Goal: Communication & Community: Share content

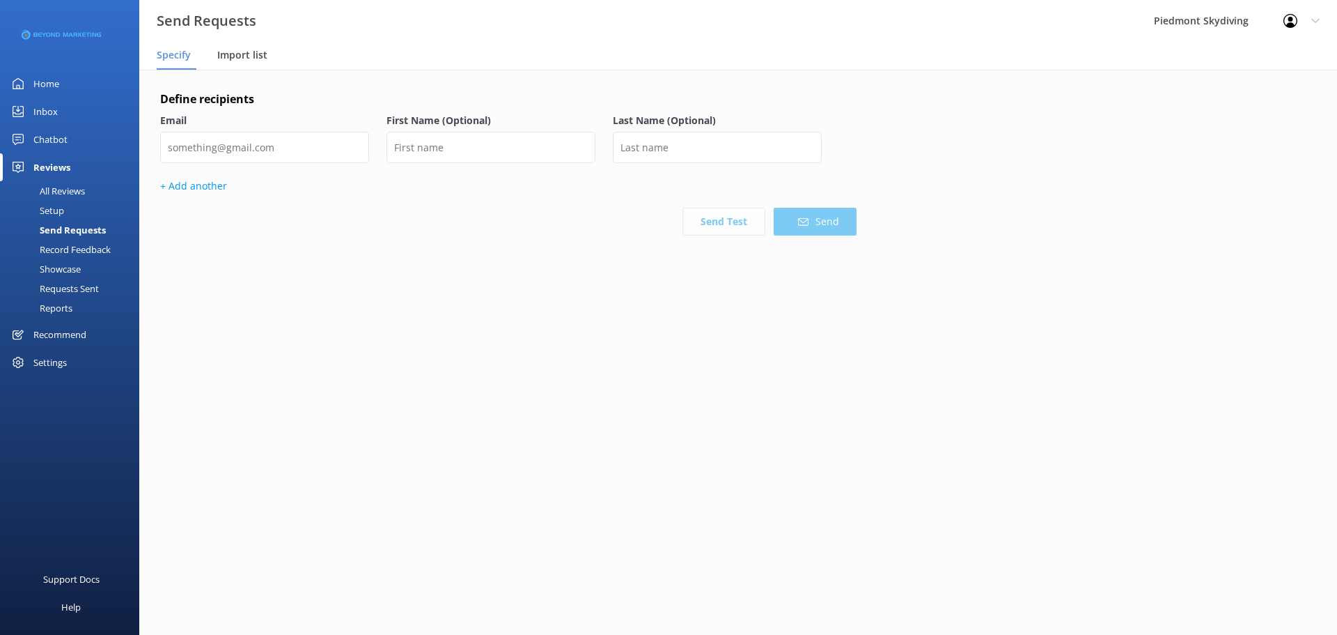
click at [267, 54] on div "Import list" at bounding box center [245, 56] width 56 height 28
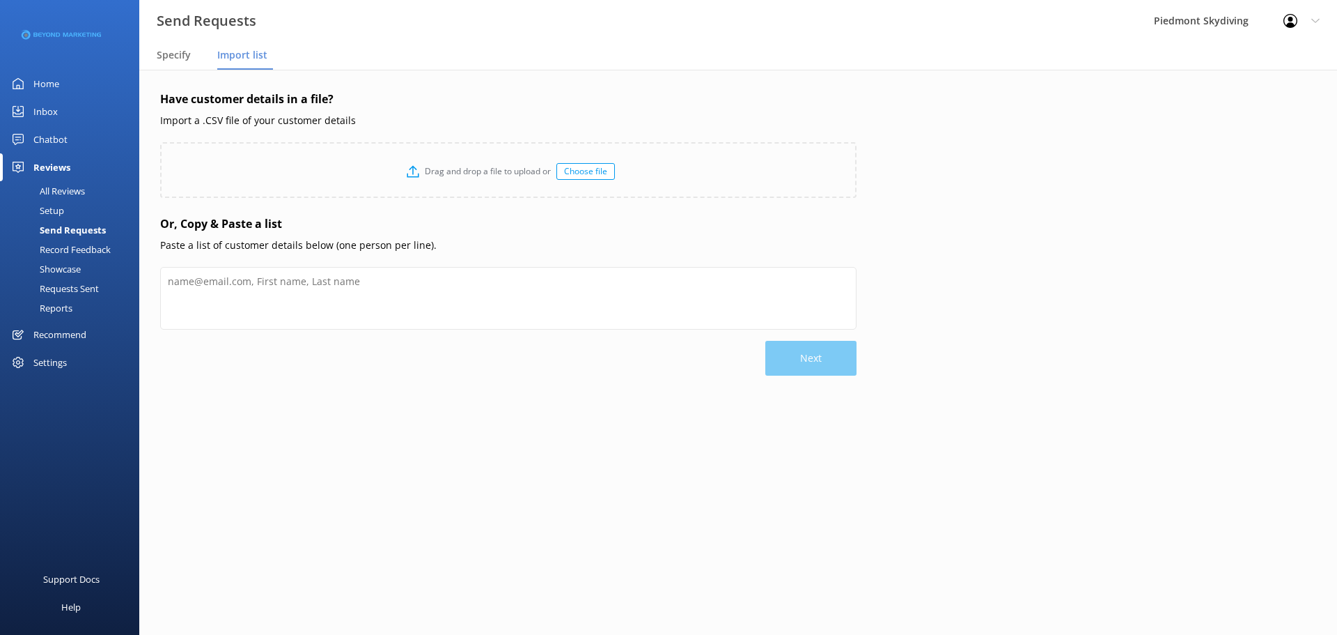
click at [588, 159] on div "Drag and drop a file to upload or Choose file" at bounding box center [509, 171] width 694 height 56
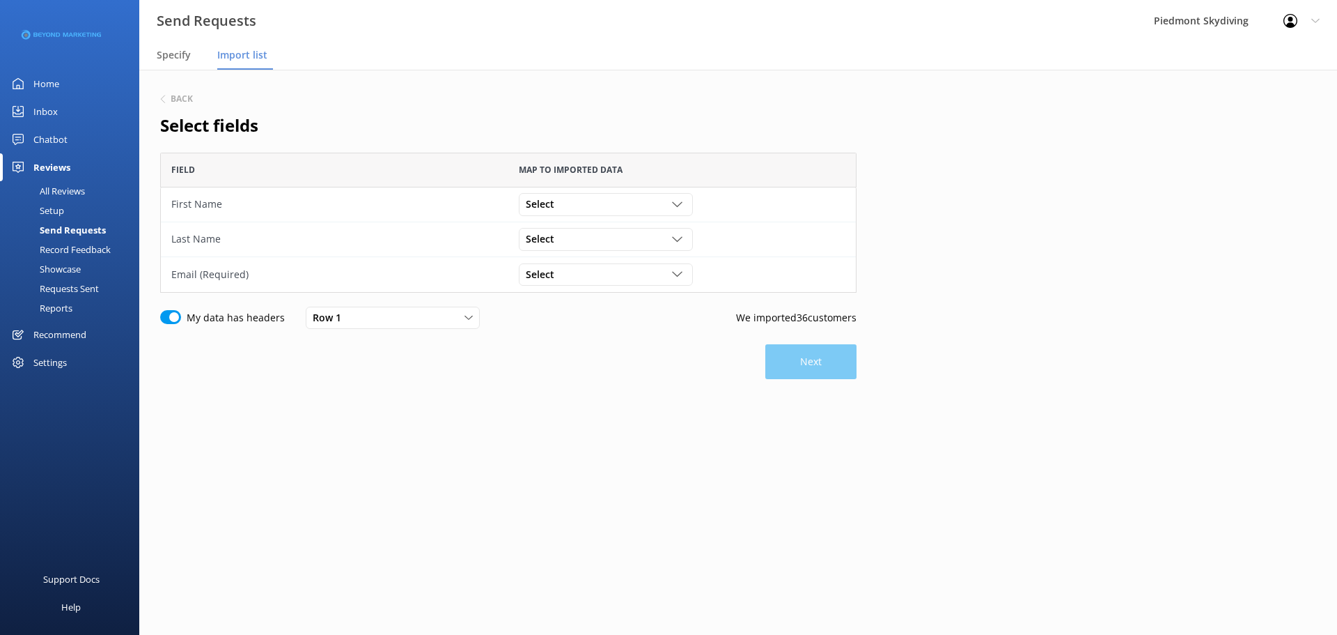
scroll to position [130, 686]
click at [683, 210] on div "Select" at bounding box center [605, 203] width 167 height 15
click at [652, 325] on link "First Name" at bounding box center [606, 318] width 172 height 28
click at [674, 244] on icon "grid" at bounding box center [677, 239] width 10 height 10
drag, startPoint x: 635, startPoint y: 350, endPoint x: 637, endPoint y: 389, distance: 39.8
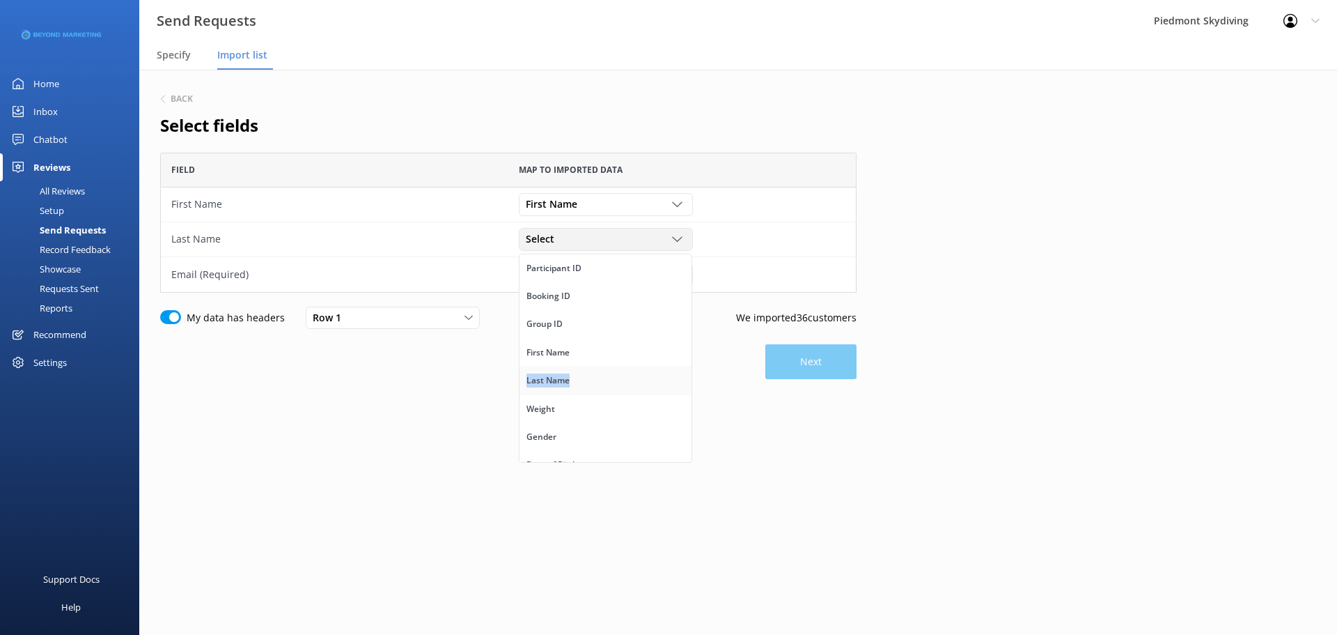
click at [637, 389] on div "Participant ID Booking ID Group ID First Name Last Name Weight Gender Date of B…" at bounding box center [605, 358] width 173 height 209
click at [685, 241] on div "grid" at bounding box center [679, 239] width 14 height 10
click at [589, 384] on link "Last Name" at bounding box center [606, 380] width 172 height 28
click at [674, 276] on icon "grid" at bounding box center [677, 274] width 10 height 10
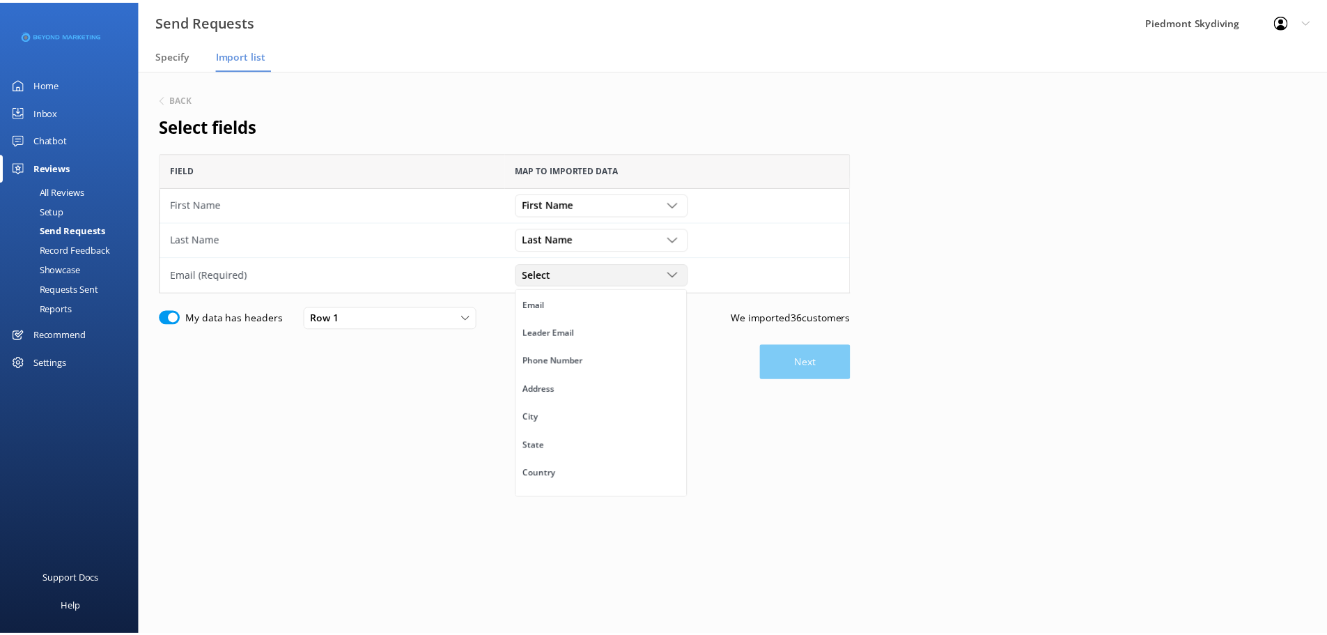
scroll to position [227, 0]
click at [593, 326] on link "Email" at bounding box center [606, 330] width 172 height 28
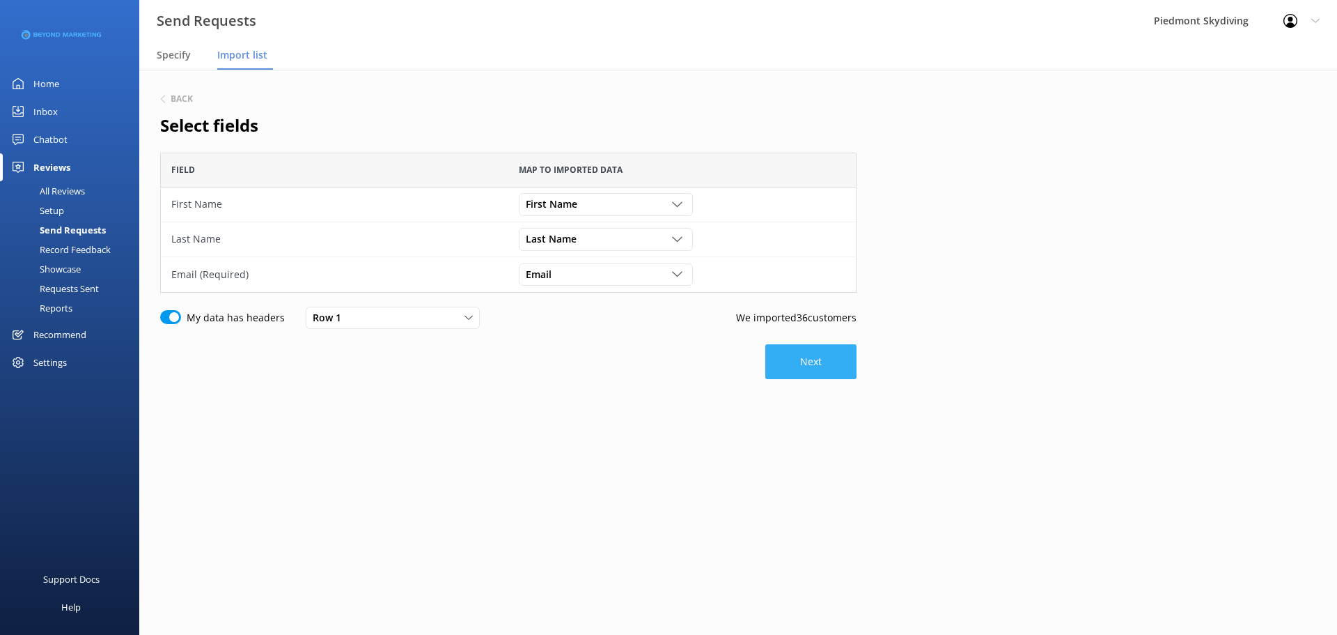
click at [791, 371] on button "Next" at bounding box center [810, 361] width 91 height 35
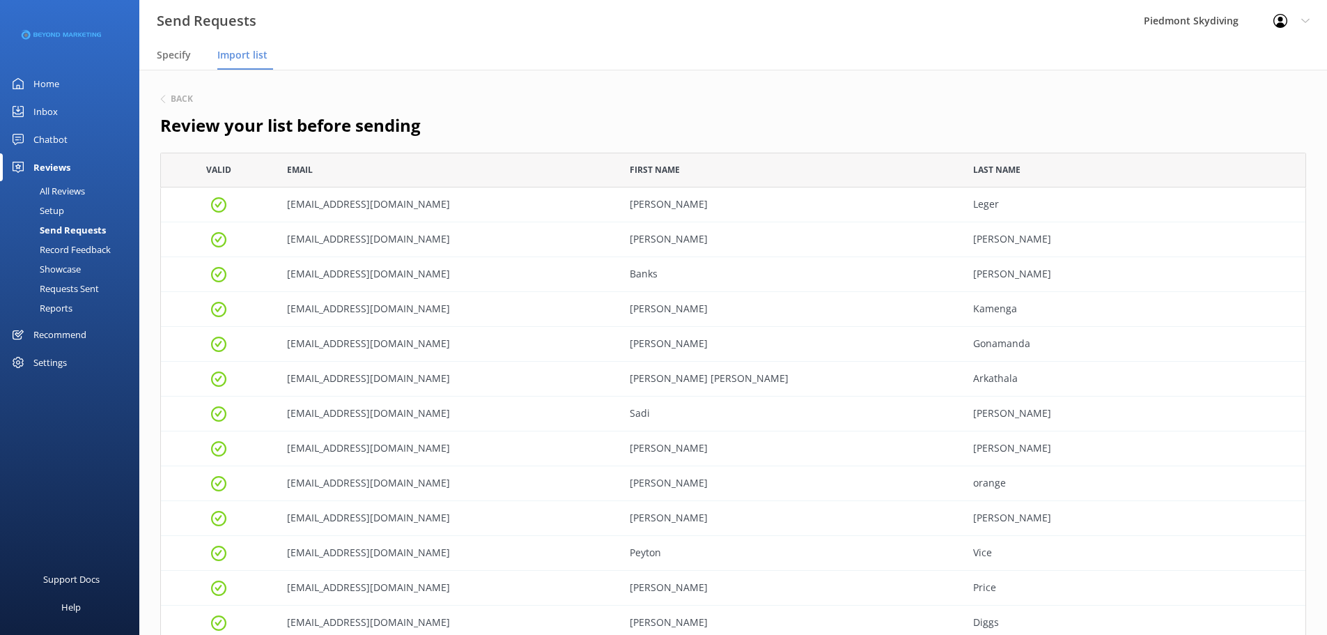
scroll to position [1244, 1135]
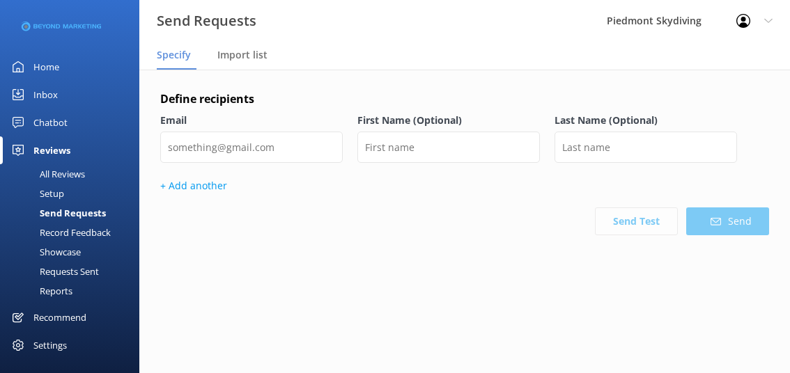
click at [62, 215] on div "Send Requests" at bounding box center [57, 213] width 98 height 20
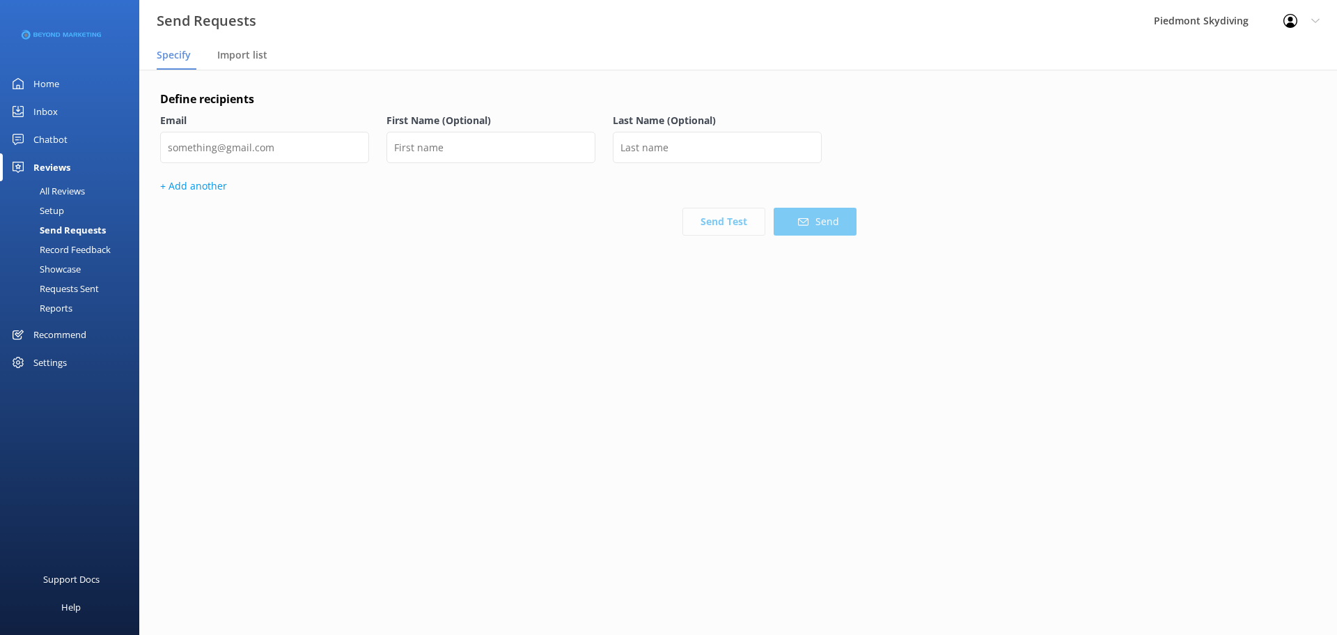
click at [85, 231] on div "Send Requests" at bounding box center [57, 230] width 98 height 20
click at [257, 42] on div "Import list" at bounding box center [245, 56] width 56 height 28
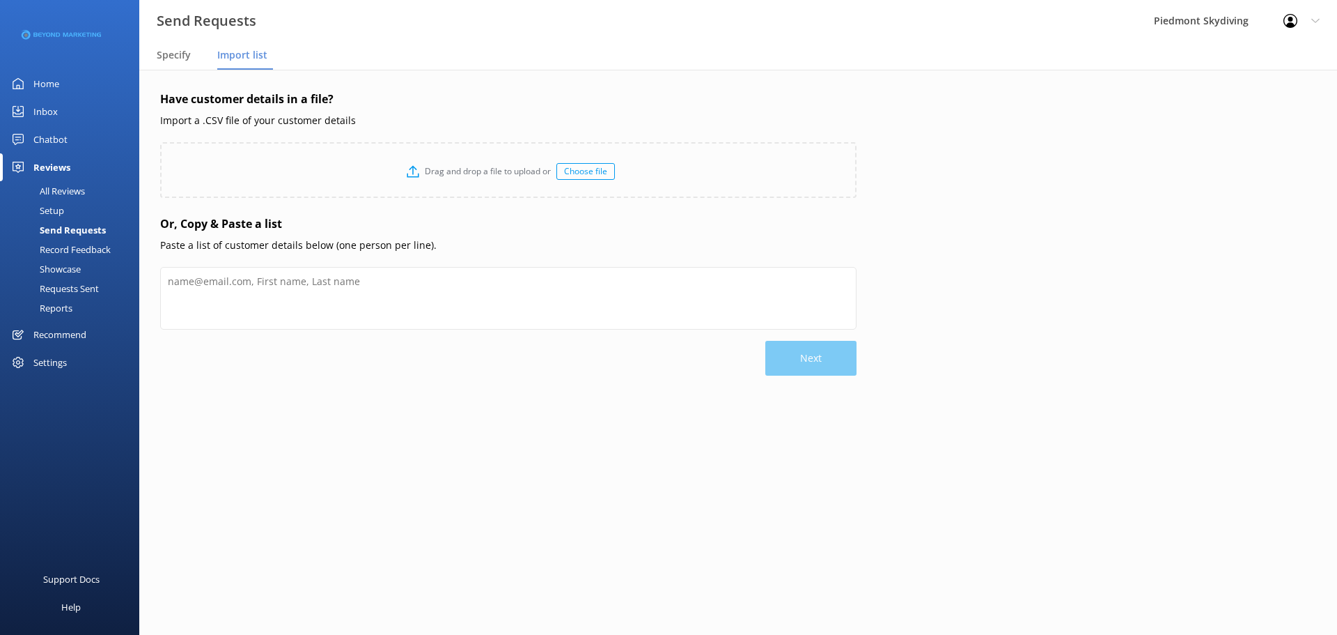
click at [563, 168] on div "Choose file" at bounding box center [585, 171] width 59 height 17
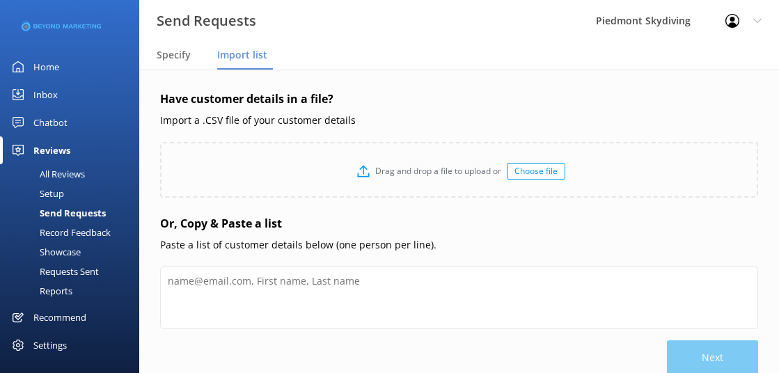
click at [247, 59] on span "Import list" at bounding box center [242, 55] width 50 height 14
click at [492, 169] on p "Drag and drop a file to upload or" at bounding box center [438, 170] width 137 height 13
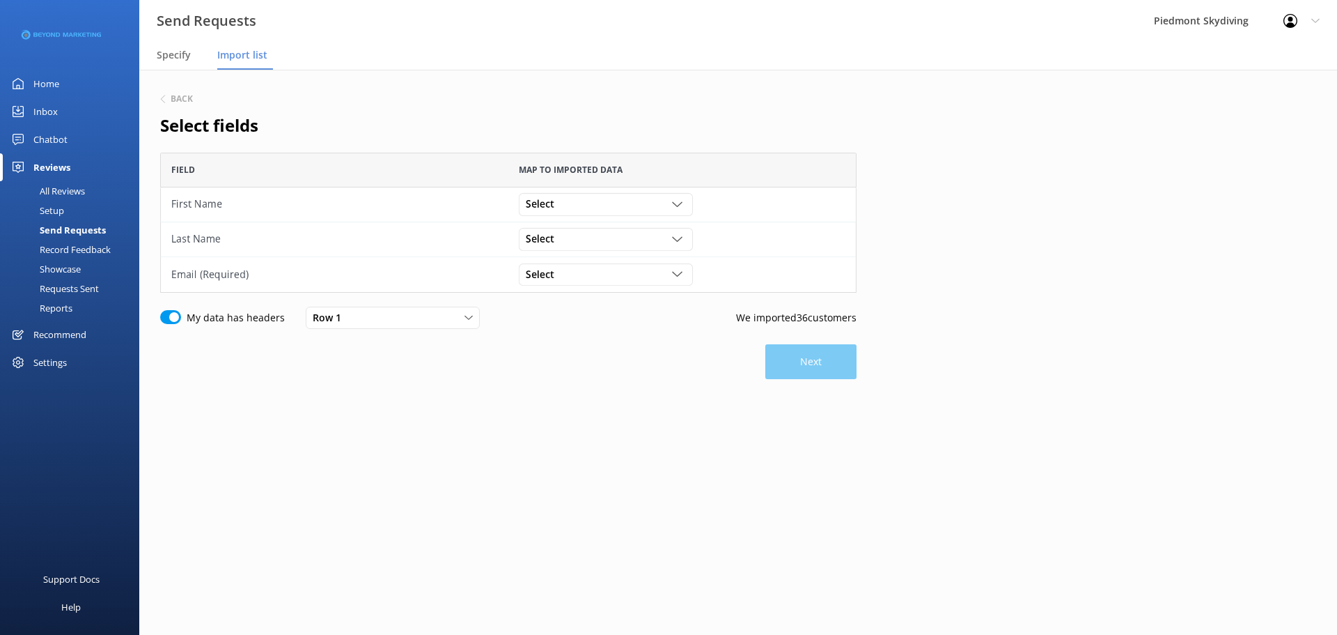
scroll to position [130, 686]
click at [675, 207] on icon "grid" at bounding box center [677, 204] width 10 height 10
click at [640, 304] on link "First Name" at bounding box center [606, 318] width 172 height 28
click at [676, 247] on div "Select Participant ID Booking ID Group ID First Name Last Name Weight Gender Da…" at bounding box center [606, 239] width 174 height 22
click at [641, 373] on link "Last Name" at bounding box center [606, 380] width 172 height 28
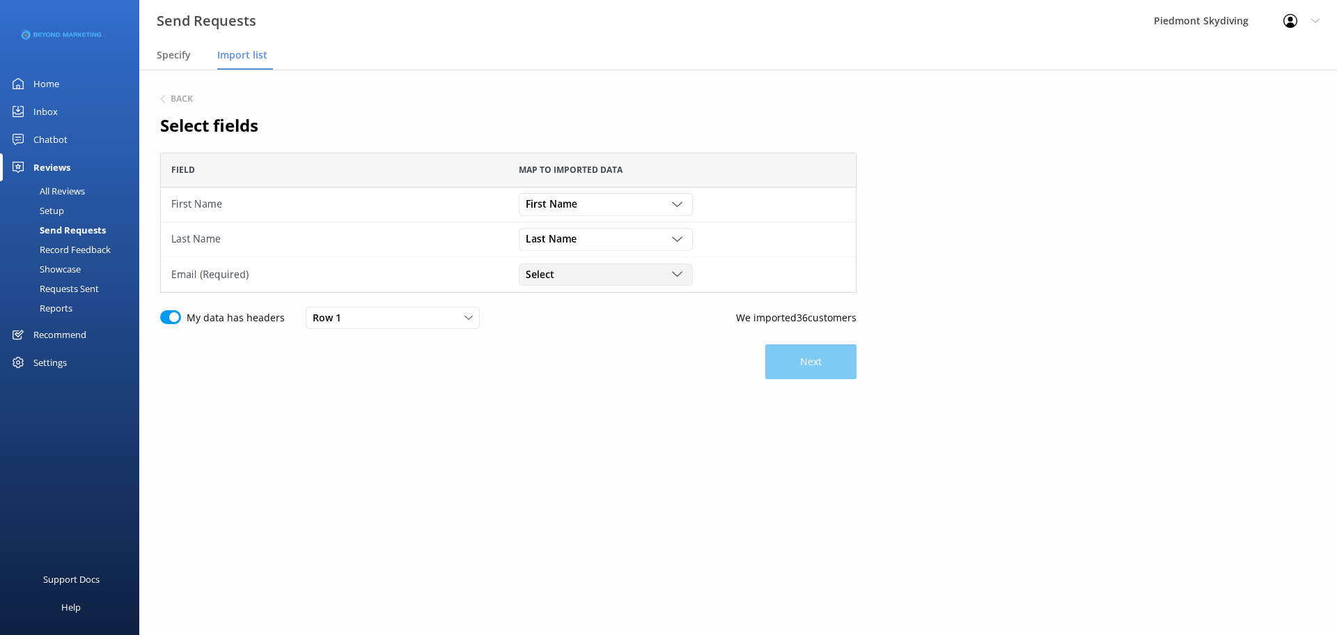
click at [671, 286] on div "Select Participant ID Booking ID Group ID First Name Last Name Weight Gender Da…" at bounding box center [606, 274] width 174 height 22
click at [612, 318] on link "Email" at bounding box center [606, 315] width 172 height 28
click at [789, 372] on button "Next" at bounding box center [810, 361] width 91 height 35
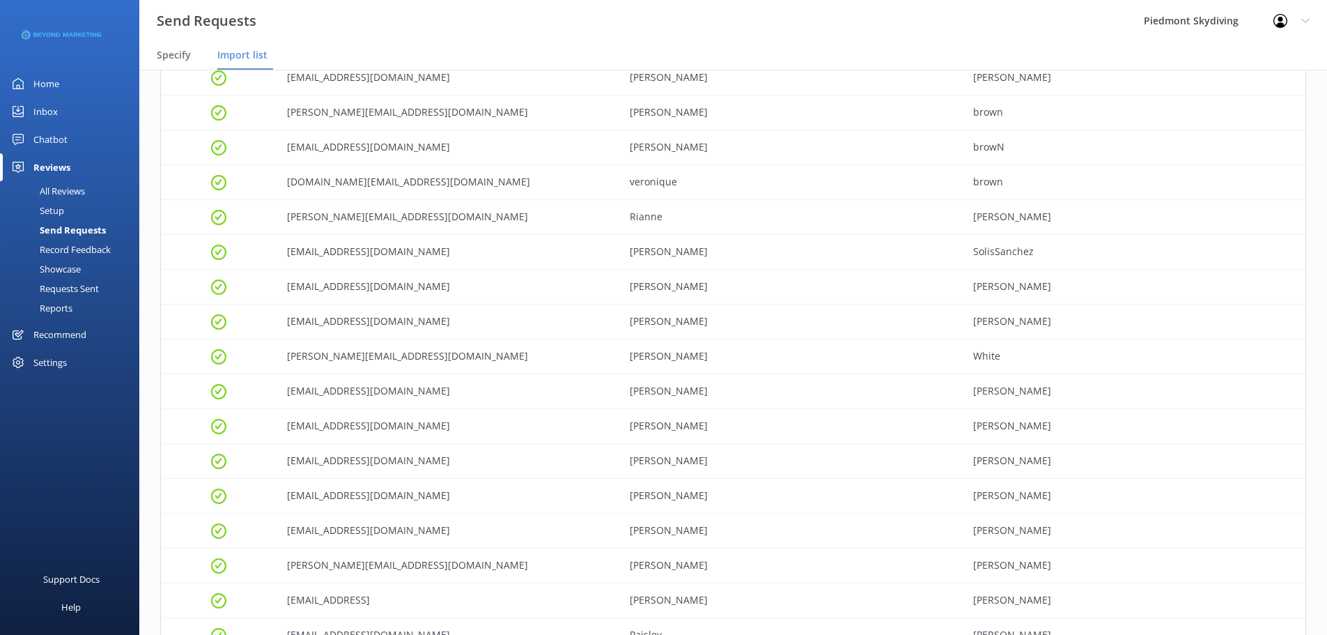
scroll to position [926, 0]
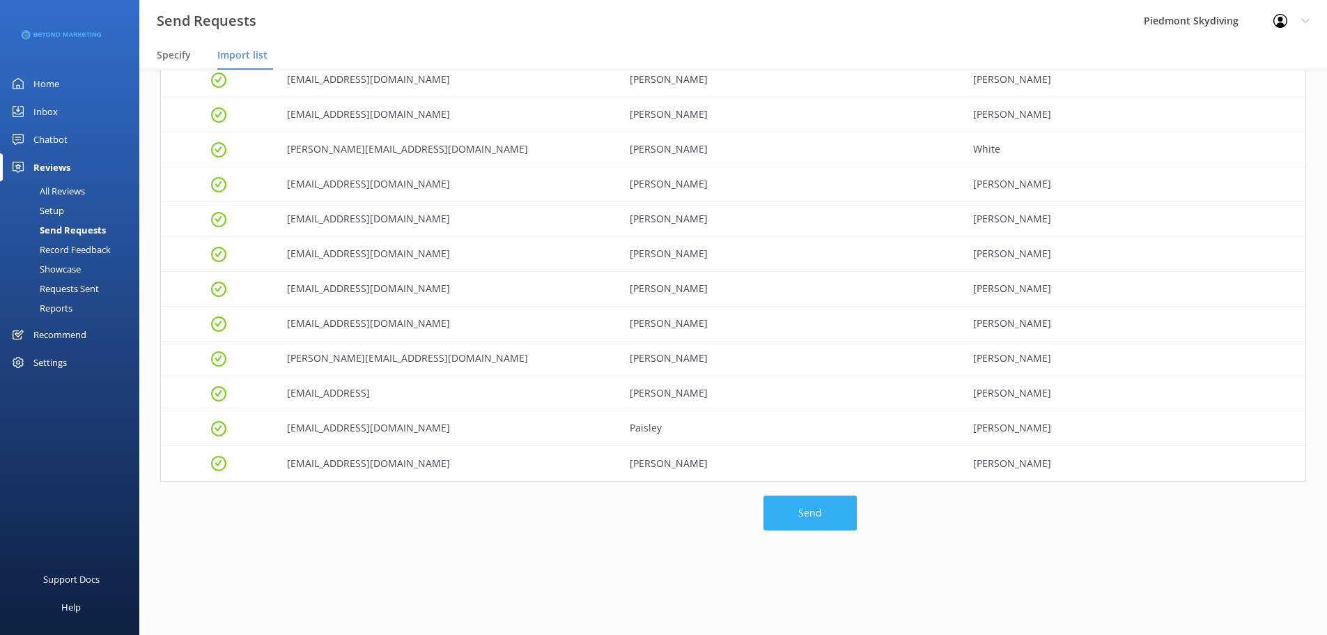
click at [789, 373] on button "Send" at bounding box center [809, 512] width 93 height 35
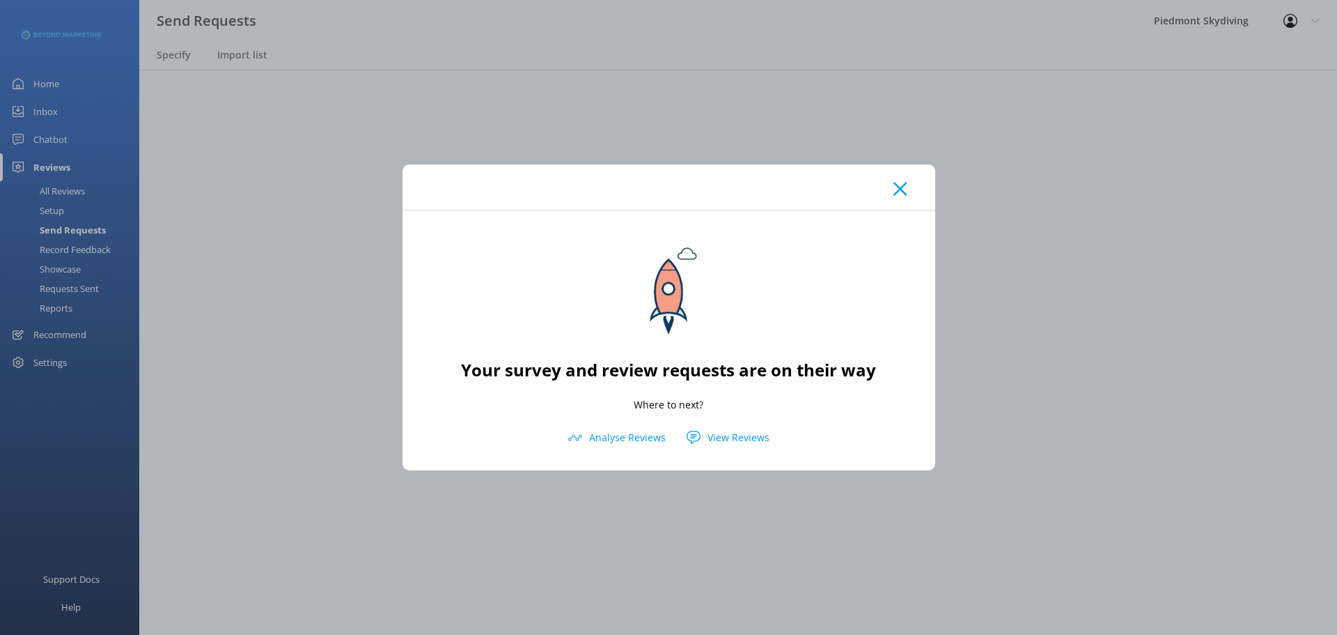
click at [789, 185] on div at bounding box center [669, 186] width 533 height 45
click at [789, 194] on icon at bounding box center [900, 189] width 13 height 14
